Goal: Complete application form

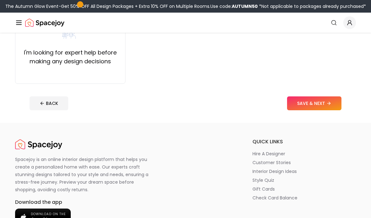
scroll to position [171, 0]
